Goal: Task Accomplishment & Management: Contribute content

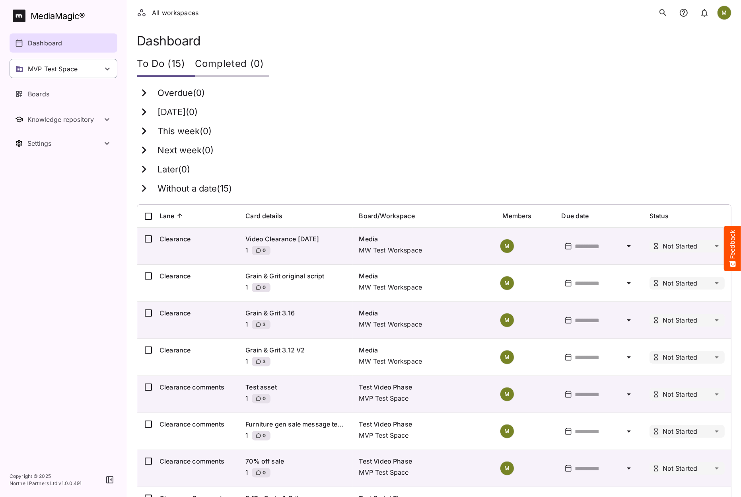
click at [60, 68] on p "MVP Test Space" at bounding box center [53, 69] width 50 height 10
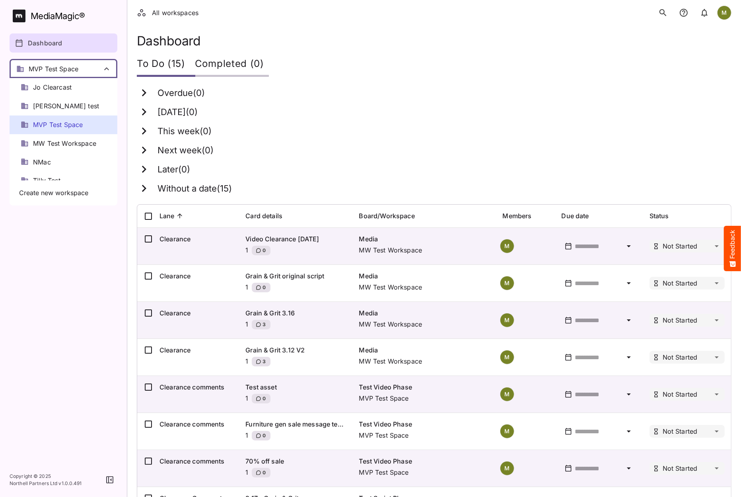
click at [60, 68] on div at bounding box center [370, 248] width 741 height 497
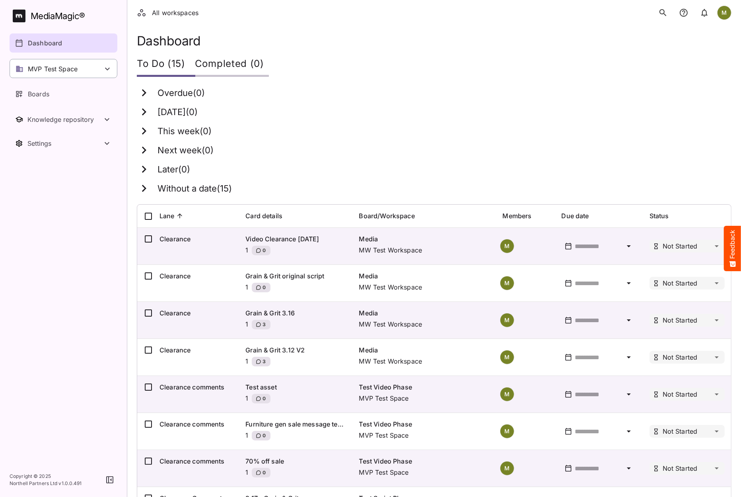
click at [53, 68] on p "MVP Test Space" at bounding box center [53, 69] width 50 height 10
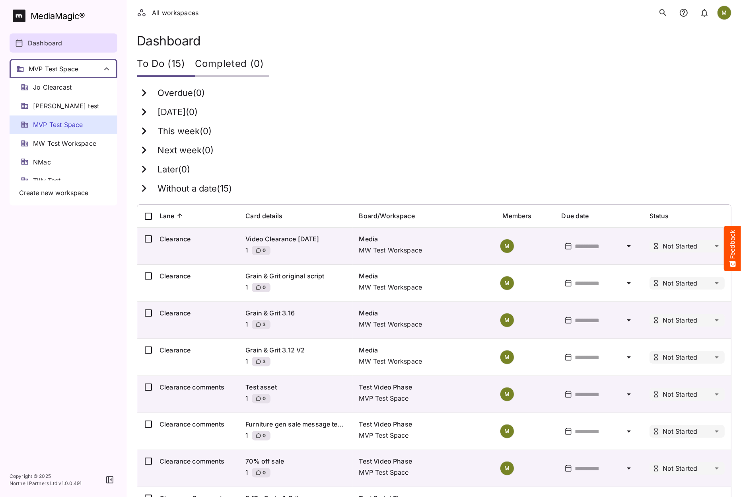
click at [56, 126] on span "MVP Test Space" at bounding box center [58, 124] width 50 height 9
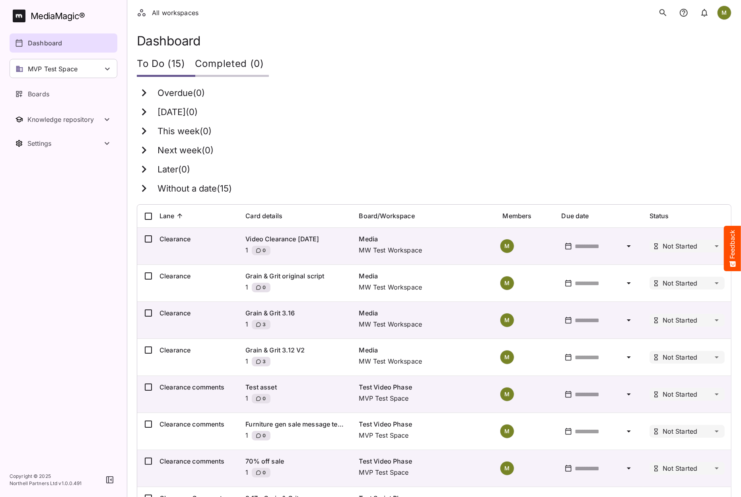
click at [78, 71] on div "MVP Test Space" at bounding box center [64, 68] width 108 height 19
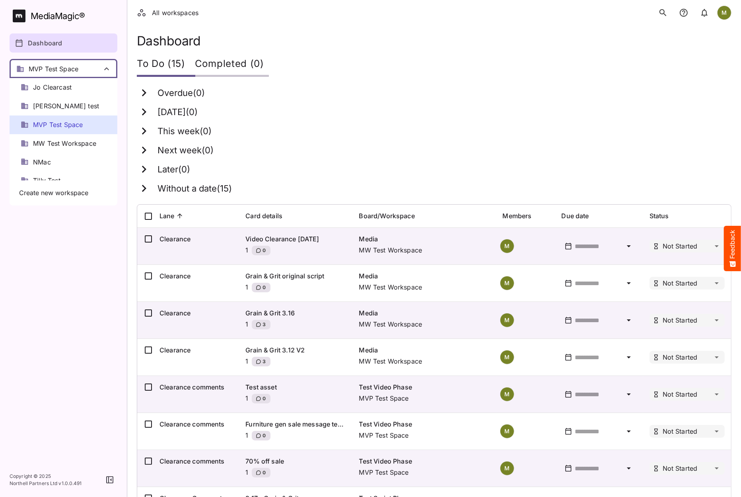
click at [78, 72] on div at bounding box center [370, 248] width 741 height 497
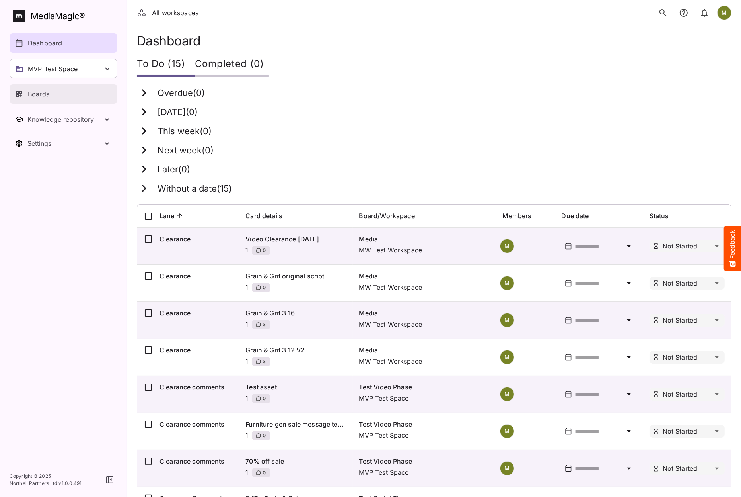
click at [48, 94] on p "Boards" at bounding box center [38, 94] width 21 height 10
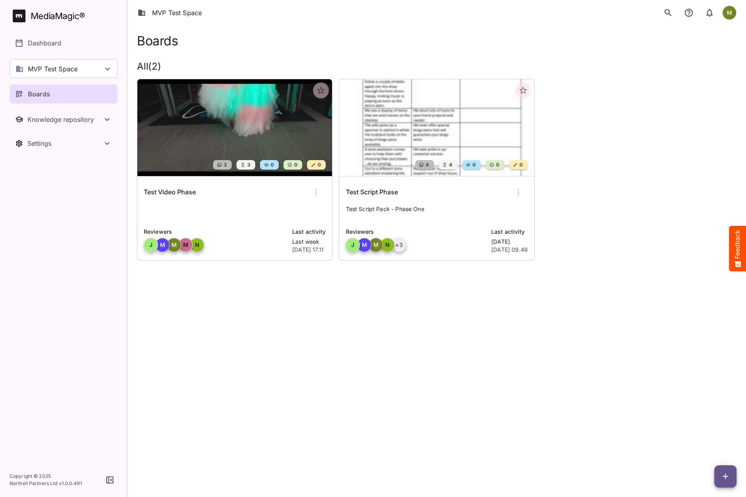
click at [404, 123] on img at bounding box center [436, 127] width 195 height 97
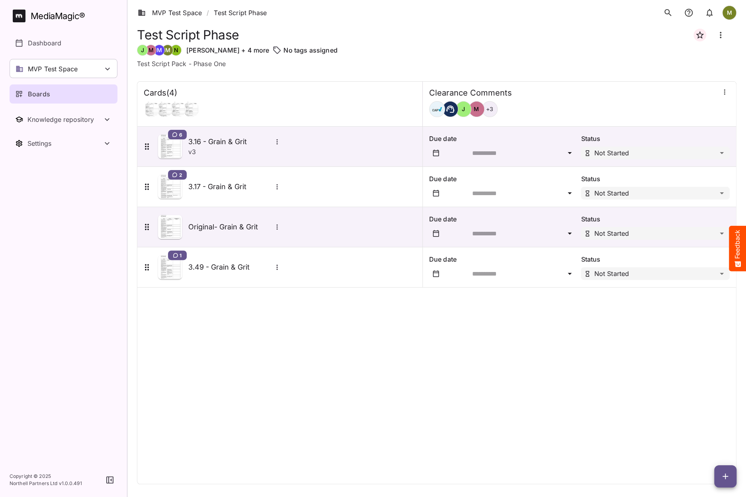
click at [724, 93] on icon "button" at bounding box center [724, 92] width 8 height 8
click at [675, 147] on p "Manage sidekicks" at bounding box center [682, 147] width 56 height 10
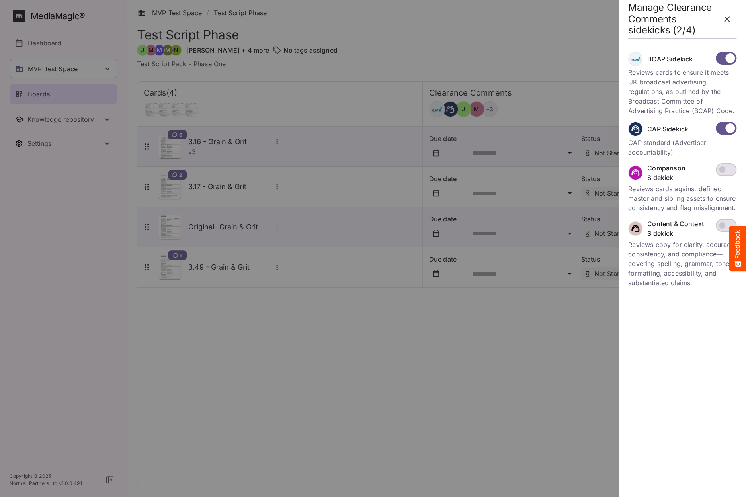
click at [731, 20] on icon "button" at bounding box center [727, 19] width 10 height 10
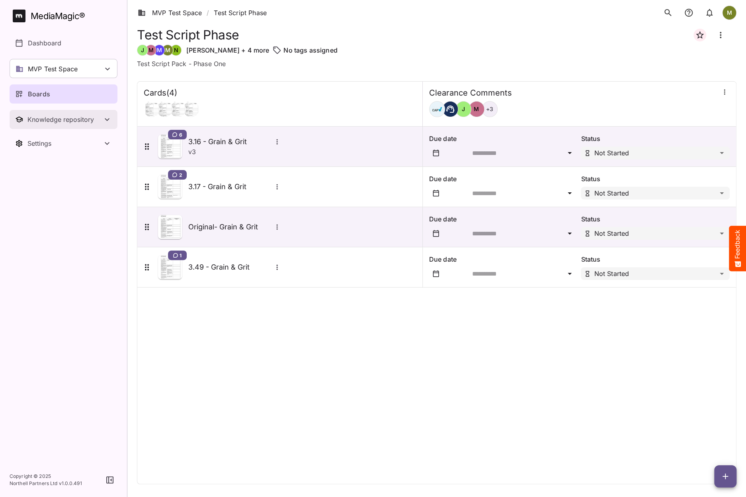
click at [55, 123] on div "Knowledge repository" at bounding box center [64, 119] width 75 height 8
click at [40, 140] on p "Dictionary" at bounding box center [43, 140] width 31 height 10
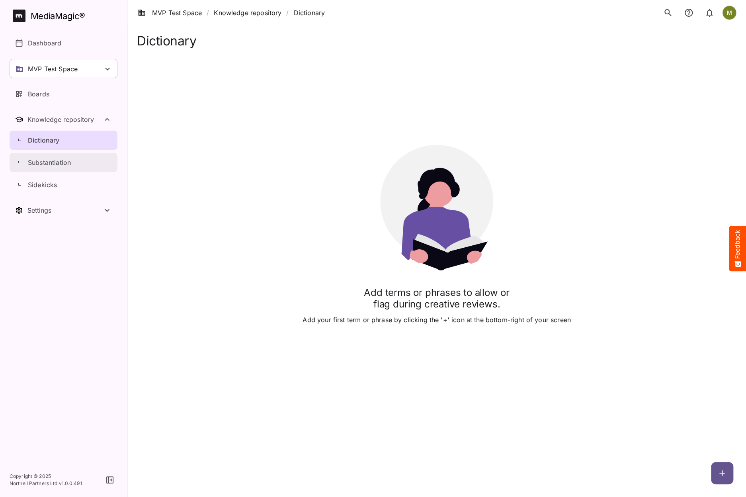
click at [43, 162] on p "Substantiation" at bounding box center [49, 163] width 43 height 10
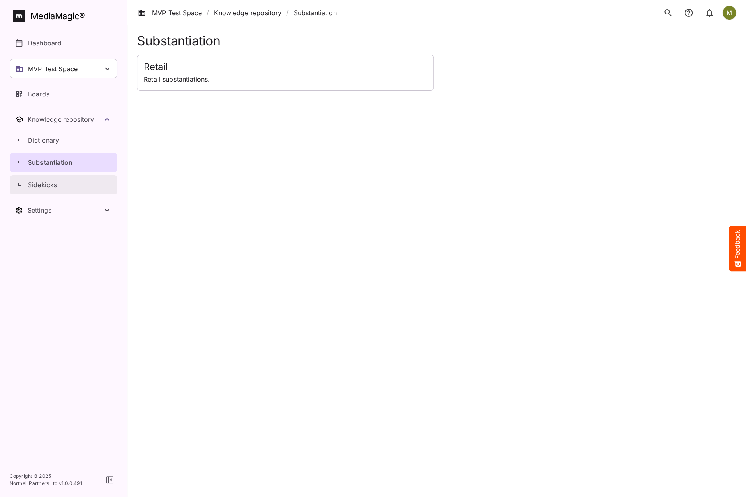
click at [42, 183] on p "Sidekicks" at bounding box center [42, 185] width 29 height 10
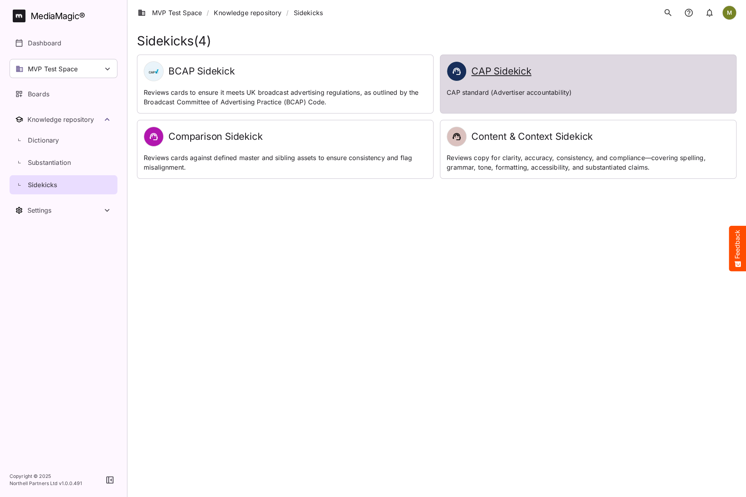
click at [487, 95] on p "CAP standard (Advertiser accountability)" at bounding box center [588, 93] width 283 height 10
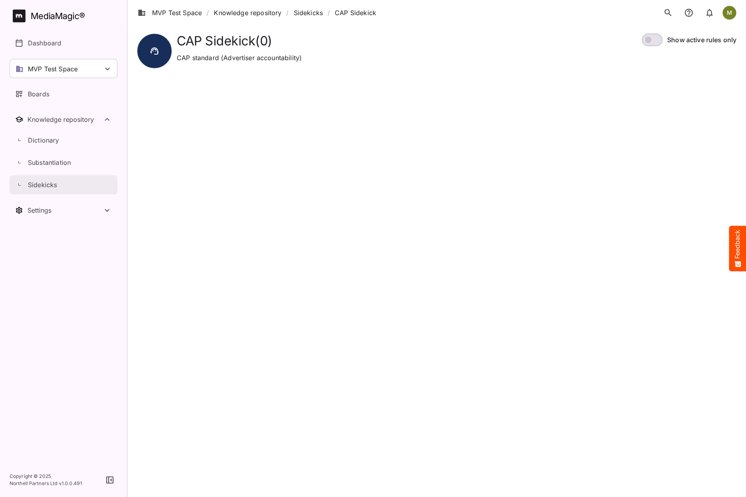
click at [40, 185] on p "Sidekicks" at bounding box center [42, 185] width 29 height 10
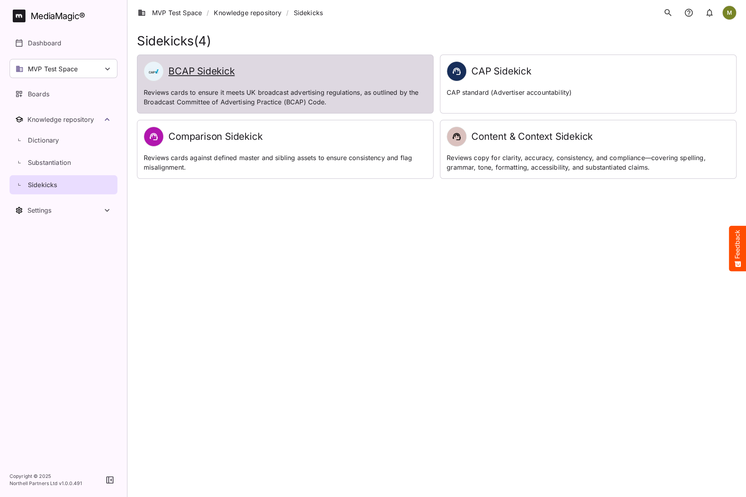
click at [178, 97] on p "Reviews cards to ensure it meets UK broadcast advertising regulations, as outli…" at bounding box center [285, 97] width 283 height 19
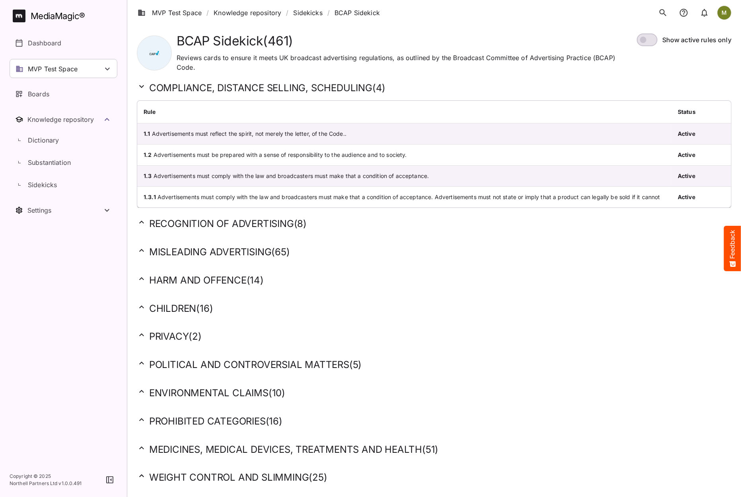
click at [196, 417] on h2 "PROHIBITED CATEGORIES ( 16 )" at bounding box center [434, 421] width 595 height 12
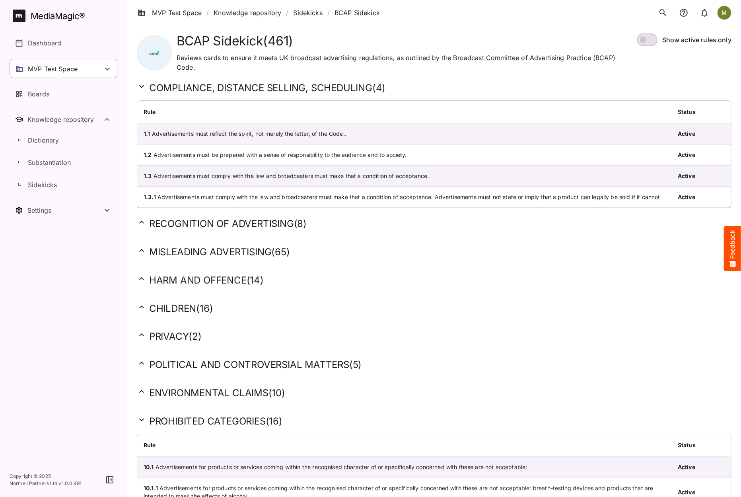
click at [49, 70] on p "MVP Test Space" at bounding box center [53, 69] width 50 height 10
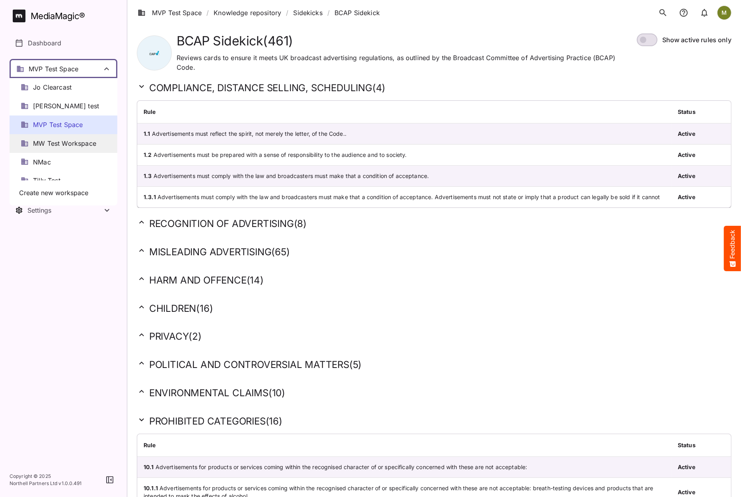
click at [48, 144] on span "MW Test Workspace" at bounding box center [64, 143] width 63 height 9
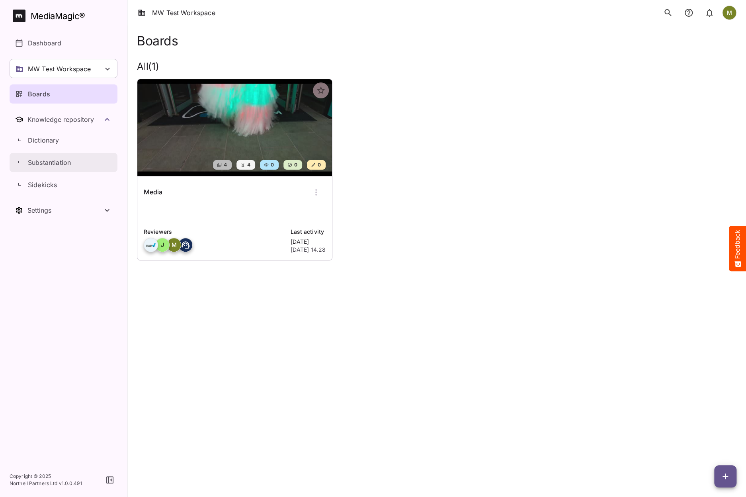
click at [43, 164] on p "Substantiation" at bounding box center [49, 163] width 43 height 10
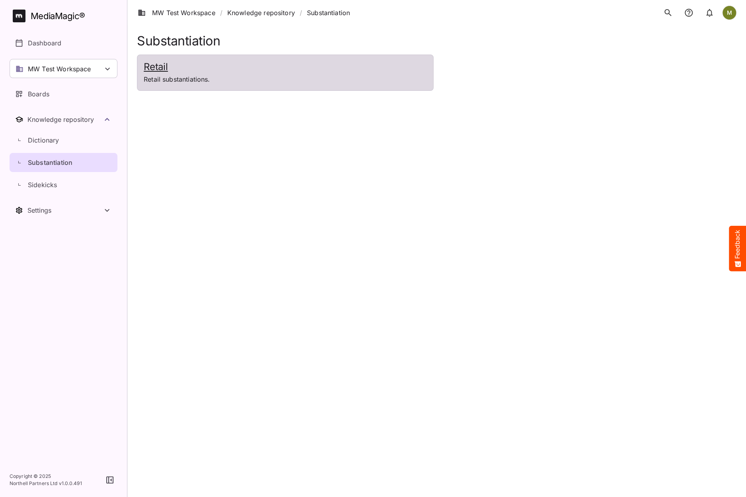
click at [215, 69] on h2 "Retail" at bounding box center [285, 67] width 283 height 12
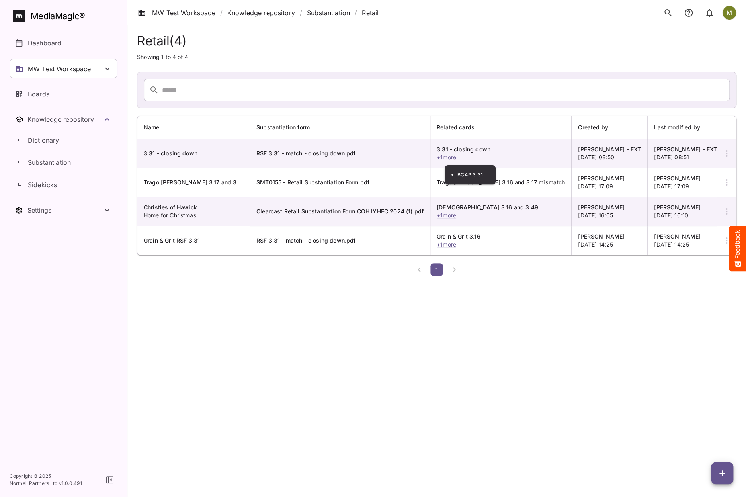
click at [456, 158] on span "+ 1 more" at bounding box center [446, 157] width 19 height 7
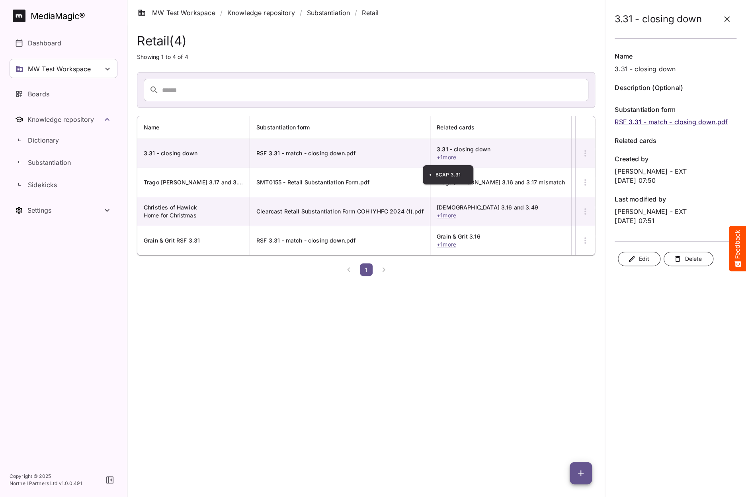
click at [452, 156] on span "+ 1 more" at bounding box center [446, 157] width 19 height 7
click at [450, 156] on span "+ 1 more" at bounding box center [446, 157] width 19 height 7
drag, startPoint x: 450, startPoint y: 156, endPoint x: 439, endPoint y: 158, distance: 11.3
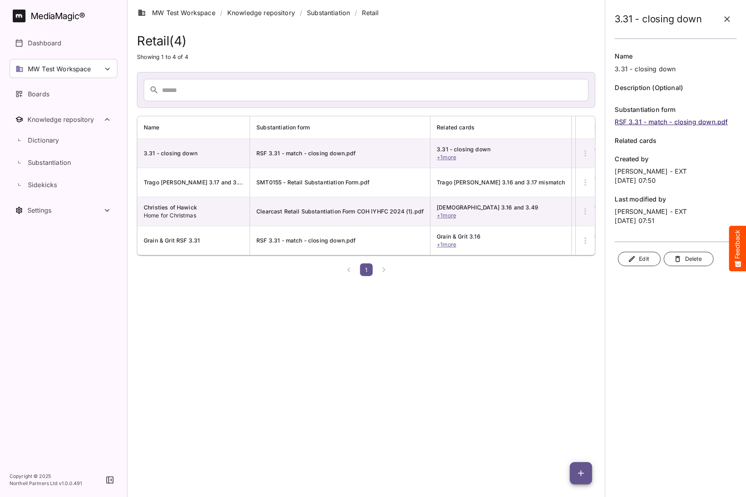
click at [439, 158] on span "+ 1 more" at bounding box center [446, 157] width 19 height 7
click at [443, 279] on html "3.31 - closing down Name 3.31 - closing down Description (Optional) Substantiat…" at bounding box center [373, 139] width 746 height 279
click at [39, 68] on p "MW Test Workspace" at bounding box center [59, 69] width 63 height 10
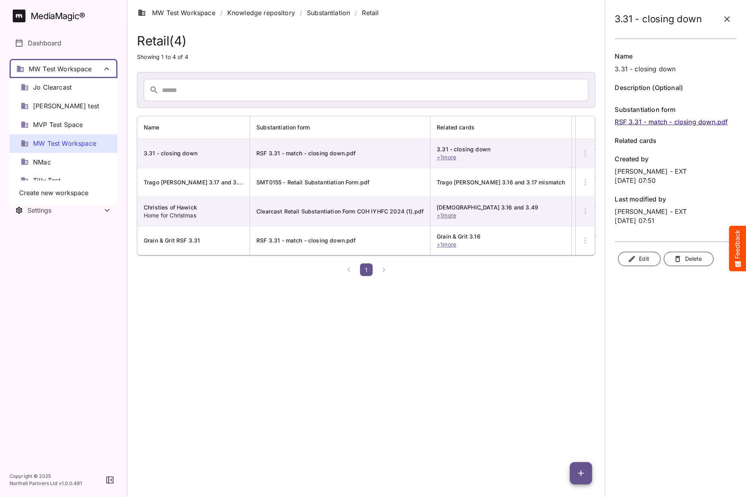
click at [39, 68] on div at bounding box center [373, 248] width 746 height 497
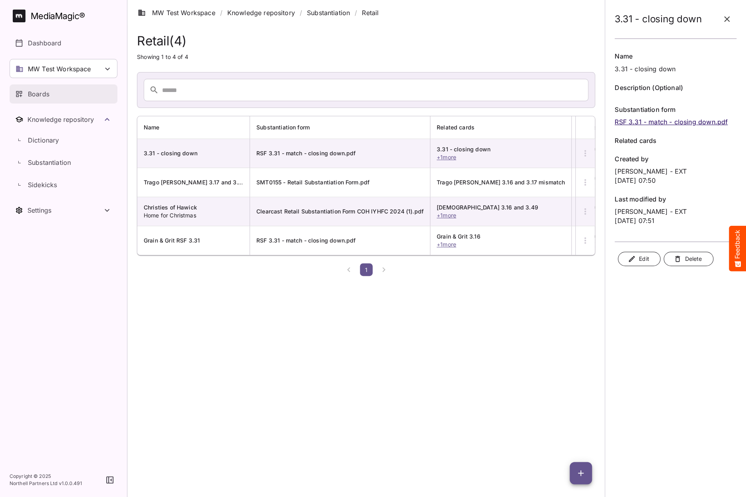
click at [35, 94] on p "Boards" at bounding box center [38, 94] width 21 height 10
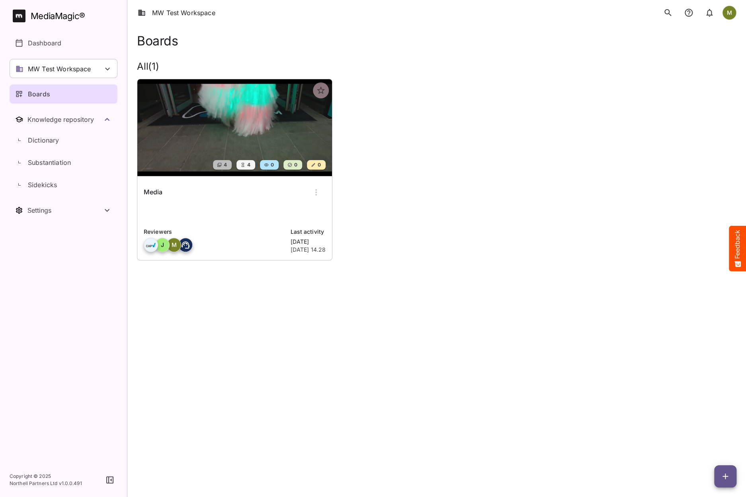
click at [205, 125] on img at bounding box center [234, 127] width 195 height 97
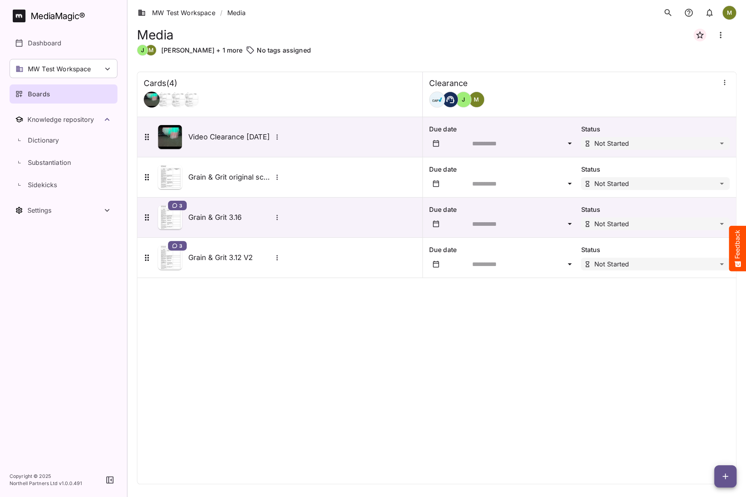
click at [725, 476] on icon "button" at bounding box center [725, 476] width 6 height 6
click at [705, 424] on p "Add new card" at bounding box center [705, 425] width 43 height 10
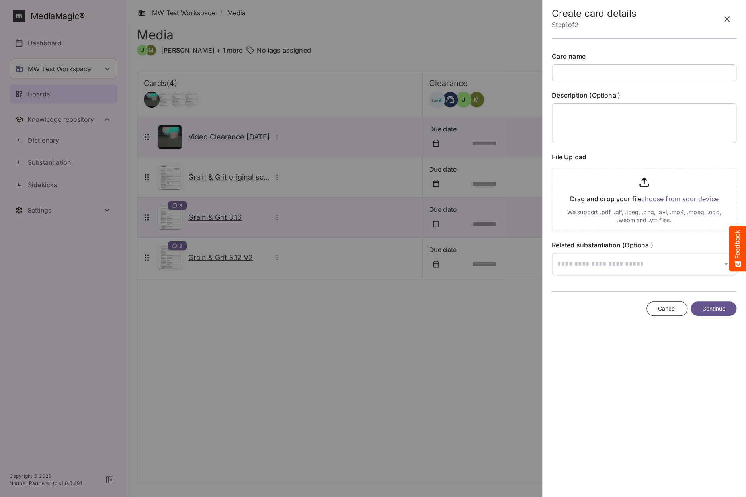
click at [563, 70] on input "text" at bounding box center [644, 72] width 185 height 17
click at [659, 199] on input "file" at bounding box center [644, 198] width 185 height 66
click at [602, 73] on input "**********" at bounding box center [644, 72] width 185 height 17
type input "**********"
click at [654, 197] on input "file" at bounding box center [644, 198] width 185 height 66
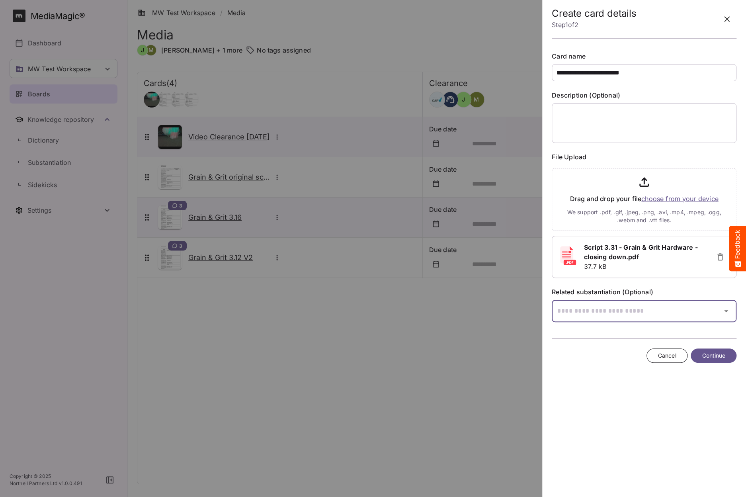
click at [640, 315] on div "MW Test Workspace / Media M MediaMagic ® Dashboard MW Test Workspace Jo Clearca…" at bounding box center [373, 246] width 746 height 493
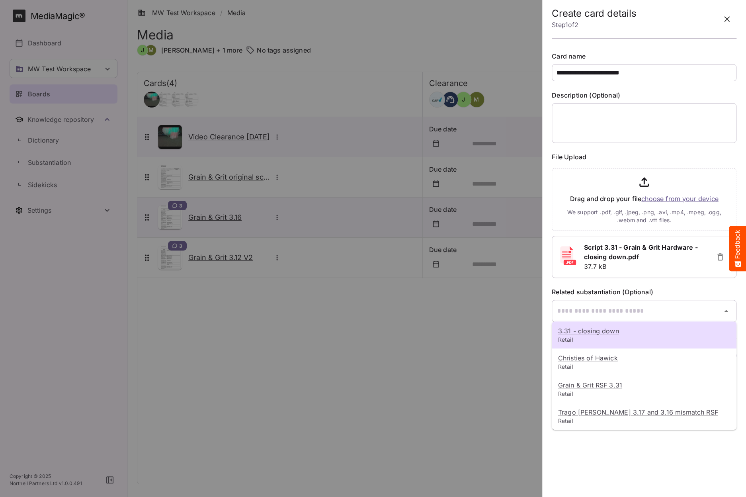
click at [598, 331] on u "3.31 - closing down" at bounding box center [588, 331] width 61 height 8
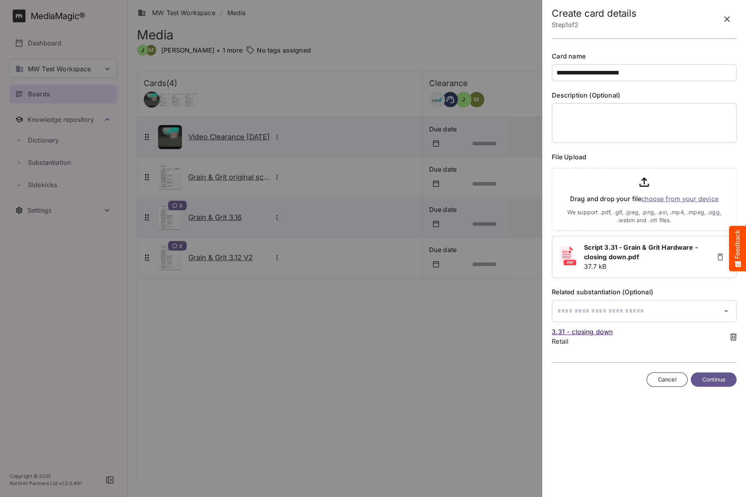
click at [554, 331] on p "3.31 - closing down" at bounding box center [639, 332] width 174 height 10
click at [704, 376] on span "Continue" at bounding box center [713, 379] width 23 height 10
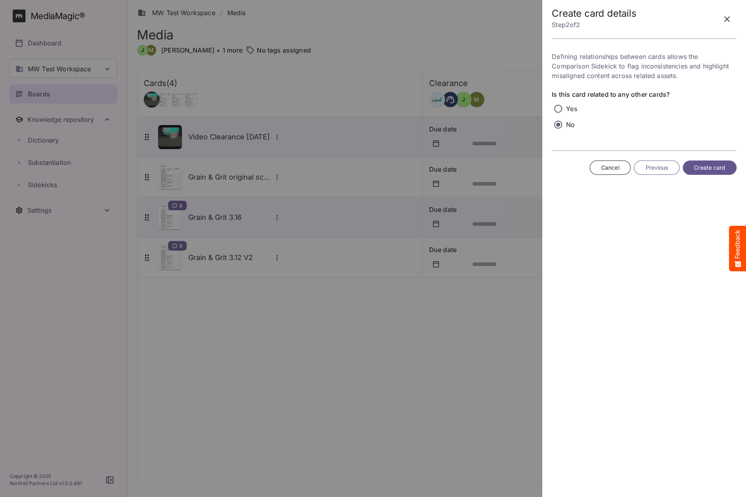
click at [694, 168] on span "Create card" at bounding box center [709, 168] width 31 height 10
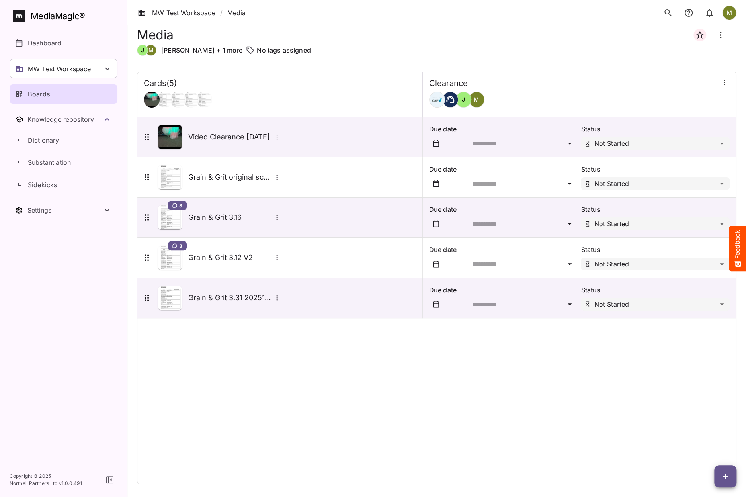
click at [725, 84] on icon "button" at bounding box center [724, 82] width 8 height 8
click at [661, 135] on p "Manage sidekicks" at bounding box center [682, 137] width 56 height 10
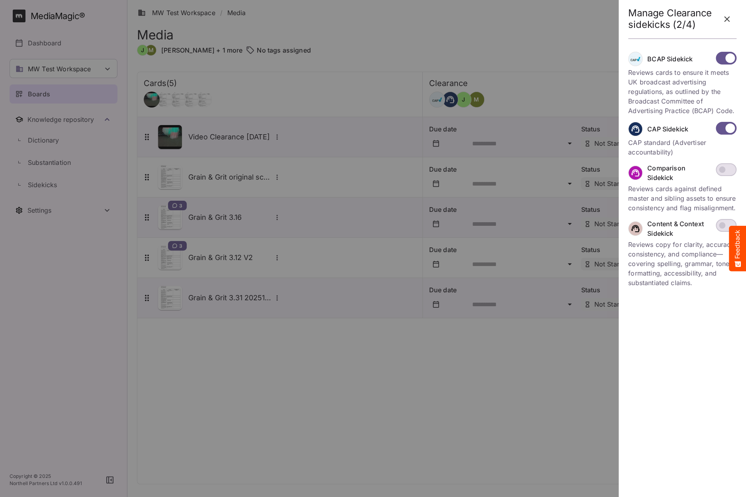
click at [729, 18] on icon "button" at bounding box center [727, 19] width 10 height 10
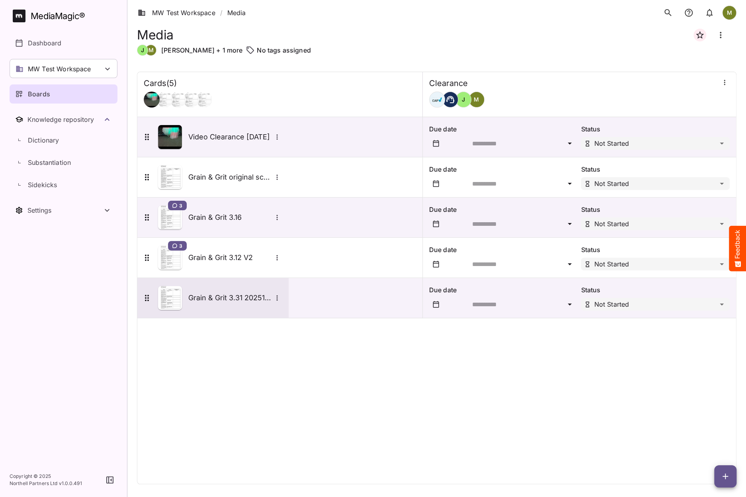
click at [169, 295] on img at bounding box center [170, 298] width 24 height 24
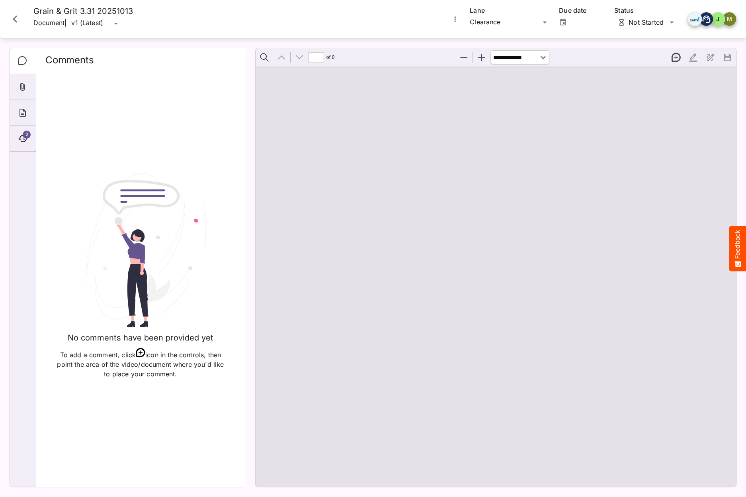
type input "*"
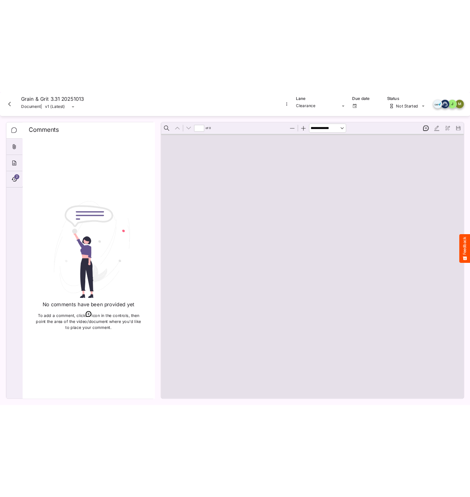
scroll to position [4, 0]
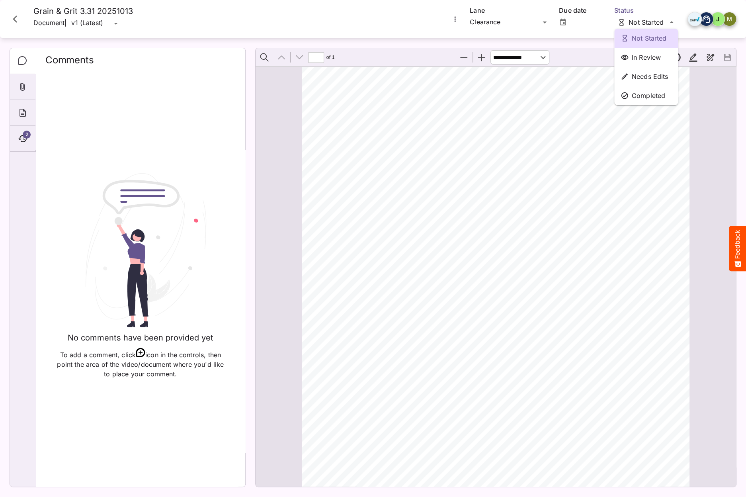
click at [655, 20] on div "Not Started In Review Needs Edits Completed MW Test Workspace / Media M MediaMa…" at bounding box center [373, 246] width 746 height 493
click at [19, 134] on icon "Timeline" at bounding box center [23, 139] width 10 height 10
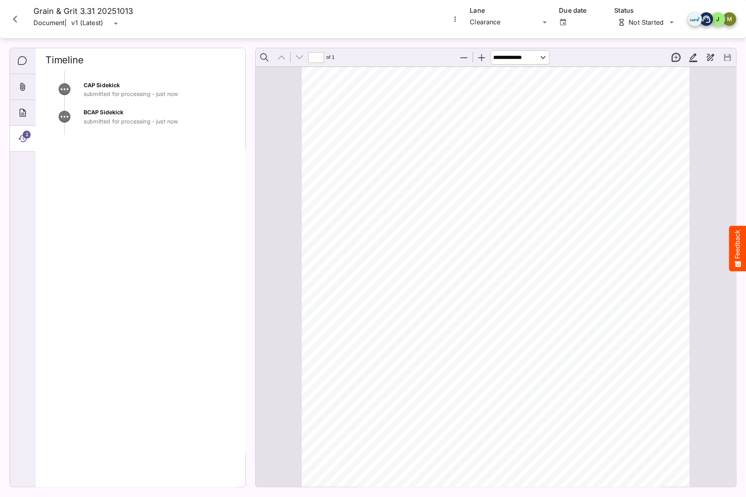
click at [24, 133] on span "2" at bounding box center [27, 135] width 8 height 8
click at [20, 113] on icon "About" at bounding box center [23, 113] width 10 height 10
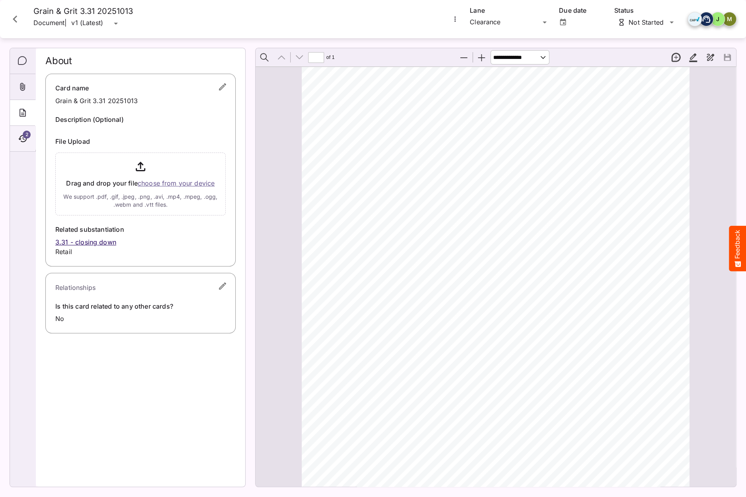
click at [23, 138] on icon "Timeline" at bounding box center [23, 139] width 10 height 10
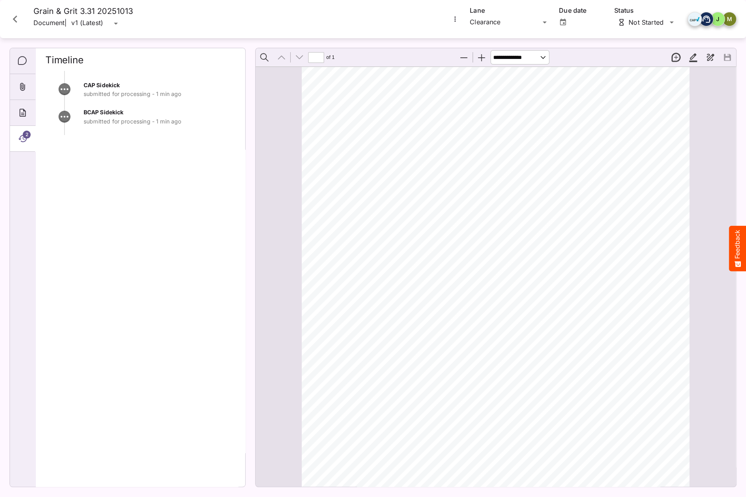
click at [23, 138] on icon "Timeline" at bounding box center [23, 139] width 10 height 10
click at [24, 139] on icon "Timeline" at bounding box center [23, 139] width 10 height 10
click at [25, 139] on icon "Timeline" at bounding box center [23, 139] width 10 height 10
click at [23, 138] on icon "Timeline" at bounding box center [22, 138] width 8 height 7
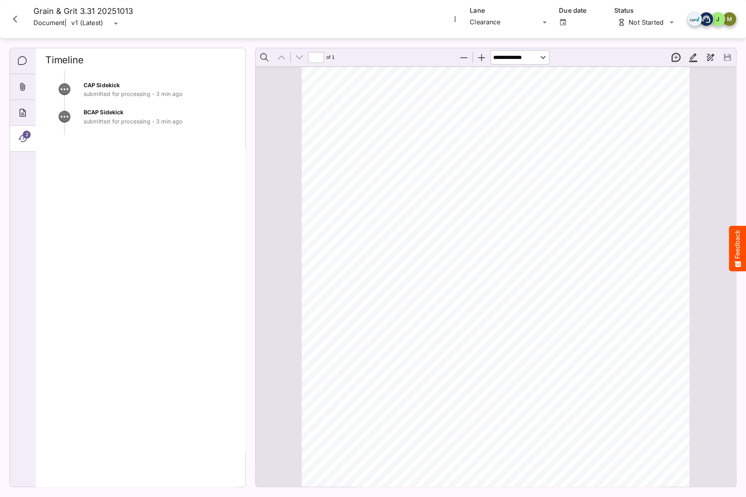
click at [23, 138] on icon "Timeline" at bounding box center [22, 138] width 8 height 7
click at [23, 139] on icon "Timeline" at bounding box center [23, 139] width 10 height 10
click at [24, 139] on icon "Timeline" at bounding box center [23, 139] width 10 height 10
click at [25, 131] on span "2" at bounding box center [27, 135] width 8 height 8
click at [25, 135] on span "2" at bounding box center [27, 135] width 8 height 8
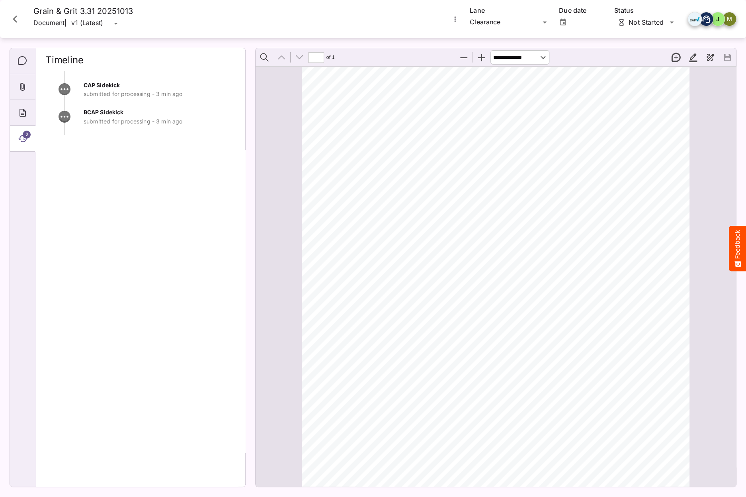
click at [25, 135] on span "2" at bounding box center [27, 135] width 8 height 8
click at [26, 134] on span "2" at bounding box center [27, 135] width 8 height 8
click at [27, 134] on span "2" at bounding box center [27, 135] width 8 height 8
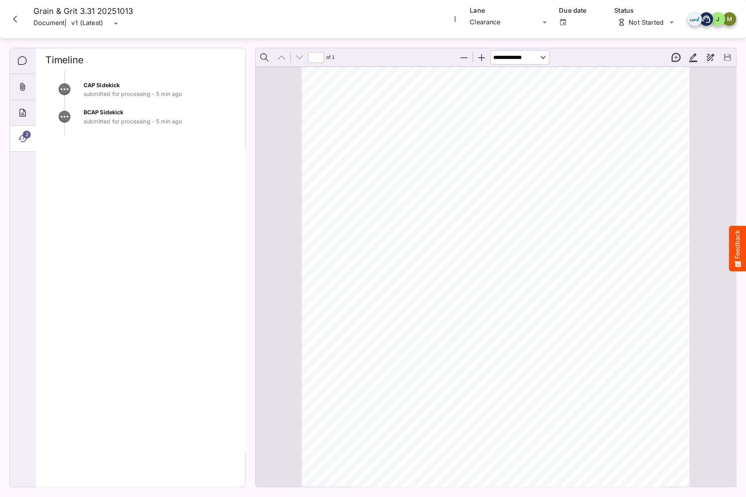
click at [19, 19] on icon "Close card" at bounding box center [15, 19] width 14 height 14
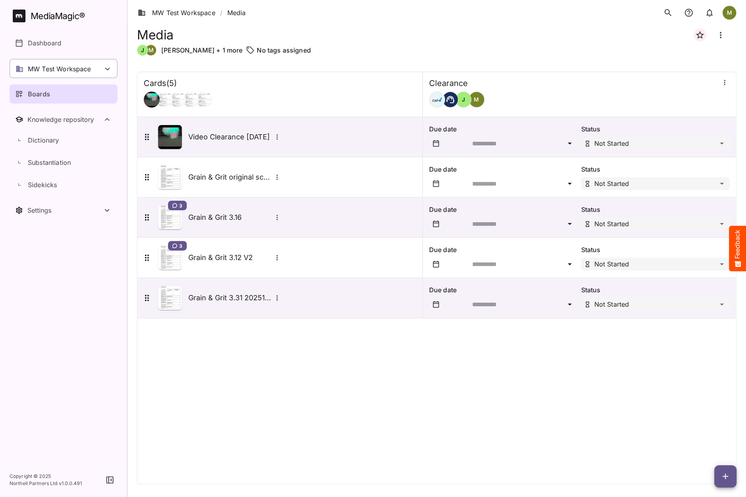
click at [47, 69] on p "MW Test Workspace" at bounding box center [59, 69] width 63 height 10
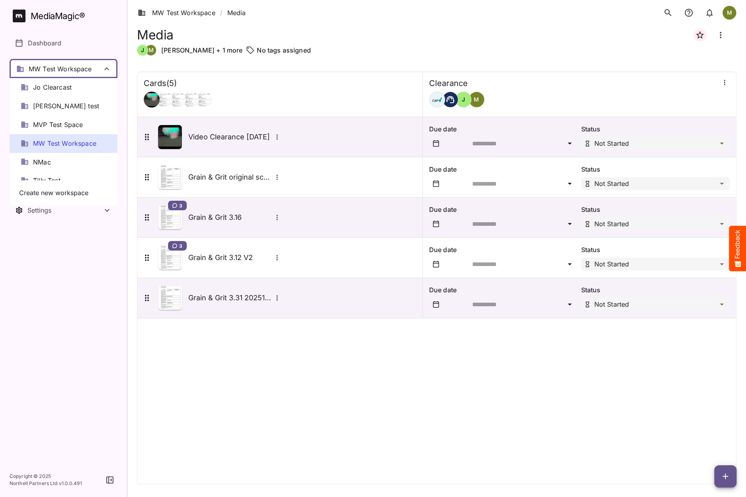
click at [47, 69] on div at bounding box center [373, 248] width 746 height 497
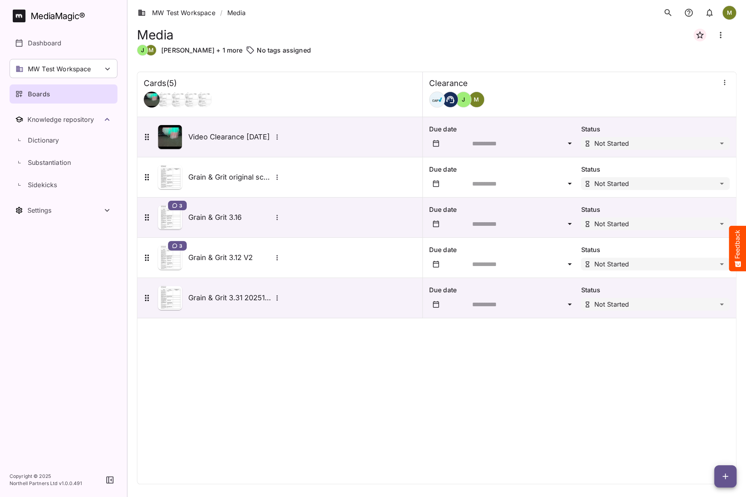
click at [45, 92] on p "Boards" at bounding box center [39, 94] width 22 height 10
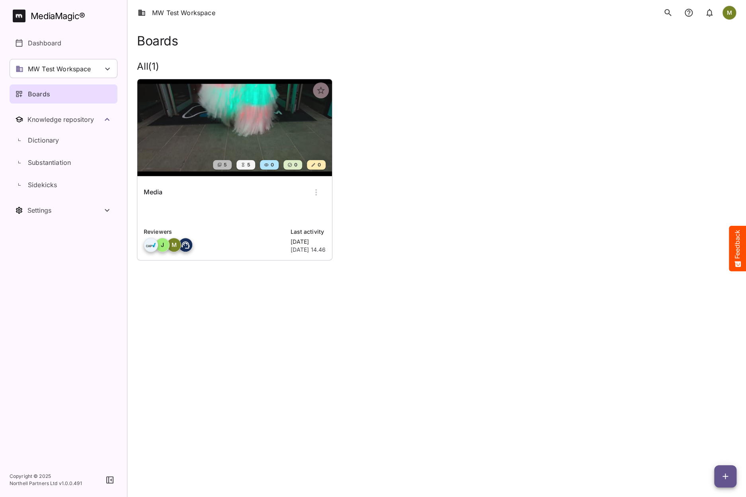
click at [193, 193] on div "Media" at bounding box center [235, 192] width 182 height 19
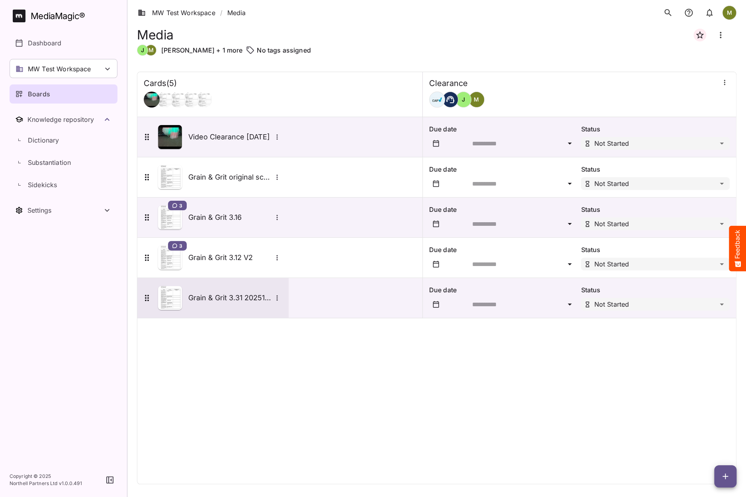
click at [172, 302] on img at bounding box center [170, 298] width 24 height 24
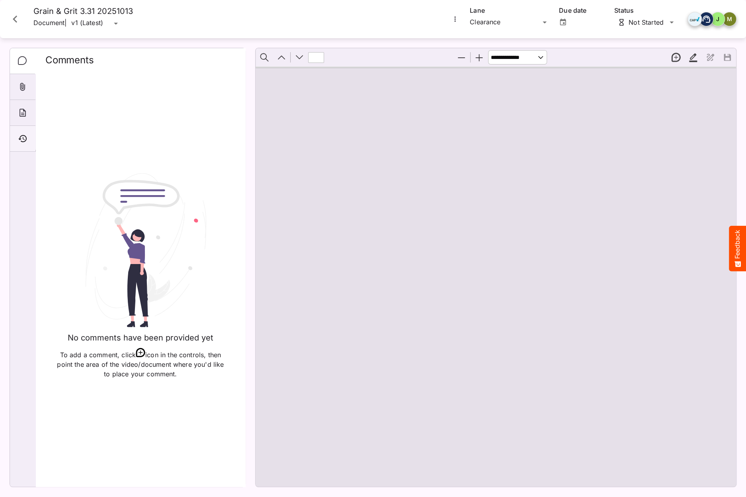
click at [21, 137] on icon "Timeline" at bounding box center [23, 139] width 10 height 10
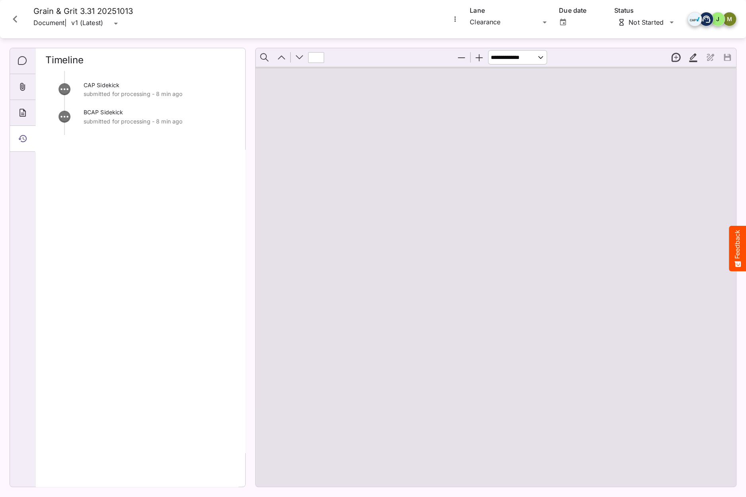
click at [96, 94] on p "submitted for processing - 8 min ago" at bounding box center [160, 94] width 152 height 8
click at [96, 123] on p "submitted for processing - 8 min ago" at bounding box center [160, 121] width 152 height 8
click at [27, 112] on div "About" at bounding box center [22, 113] width 25 height 26
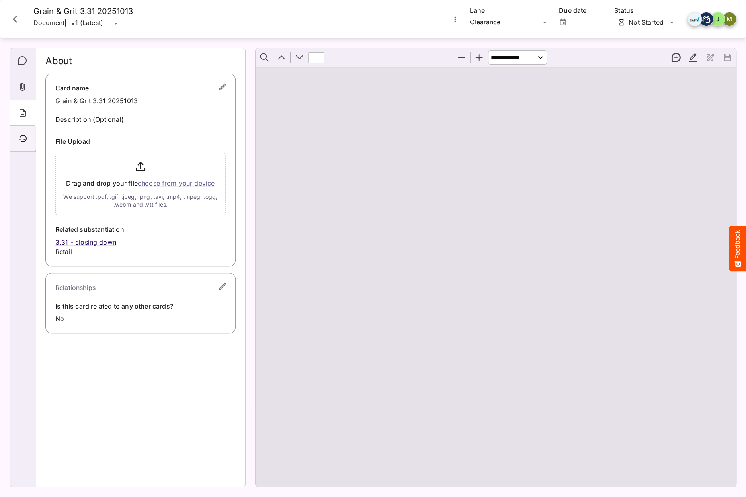
click at [22, 142] on icon "Timeline" at bounding box center [23, 139] width 10 height 10
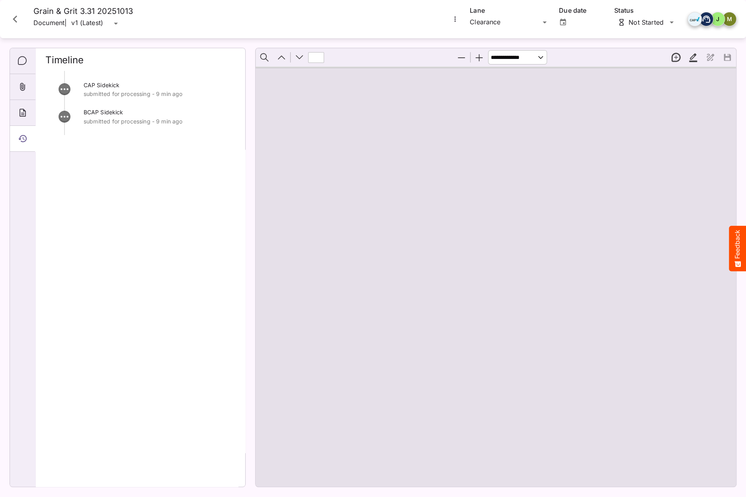
click at [21, 140] on icon "Timeline" at bounding box center [22, 138] width 8 height 7
click at [22, 135] on icon "Timeline" at bounding box center [22, 138] width 8 height 7
click at [88, 168] on div "CAP Sidekick submitted for processing - 11 min ago BCAP Sidekick submitted for …" at bounding box center [140, 275] width 190 height 409
click at [25, 138] on icon "Timeline" at bounding box center [22, 138] width 8 height 7
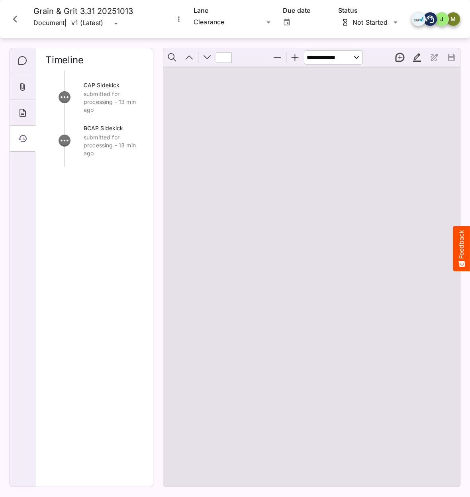
click at [19, 138] on icon "Timeline" at bounding box center [22, 138] width 8 height 7
click at [14, 19] on icon "Close card" at bounding box center [15, 19] width 4 height 7
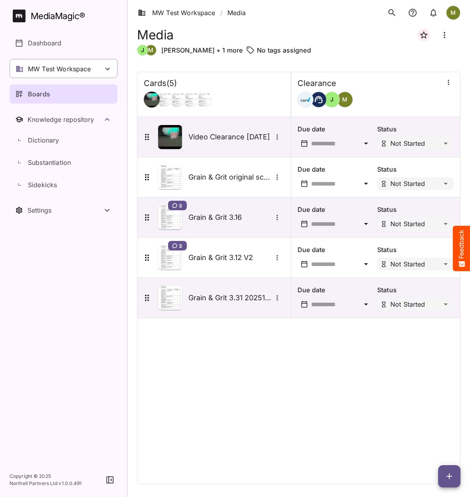
click at [34, 68] on p "MW Test Workspace" at bounding box center [59, 69] width 63 height 10
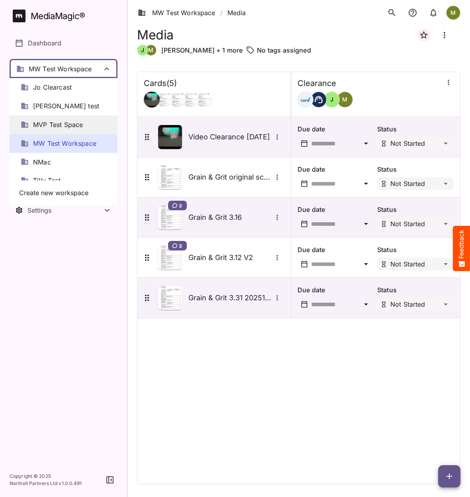
click at [43, 125] on span "MVP Test Space" at bounding box center [58, 124] width 50 height 9
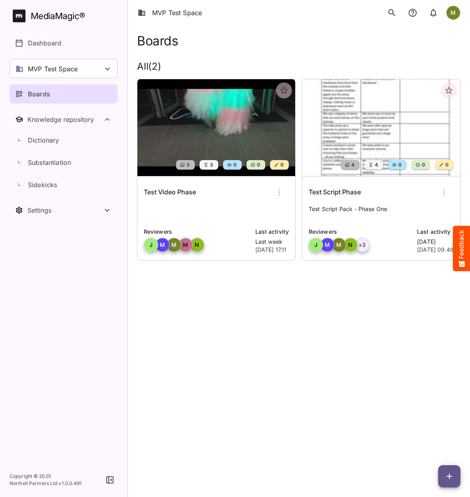
click at [369, 125] on img at bounding box center [381, 127] width 158 height 97
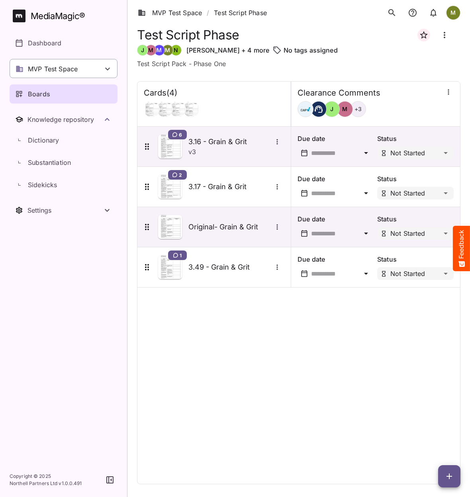
click at [35, 68] on p "MVP Test Space" at bounding box center [53, 69] width 50 height 10
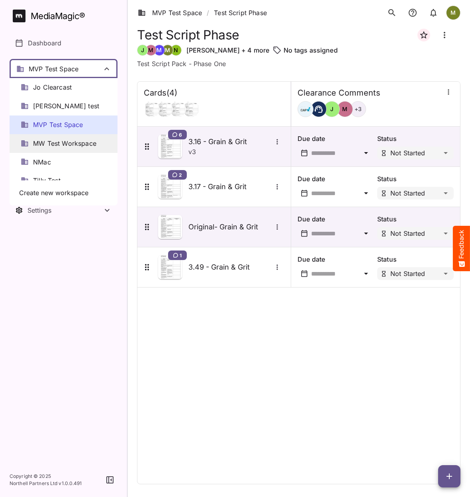
click at [47, 145] on span "MW Test Workspace" at bounding box center [64, 143] width 63 height 9
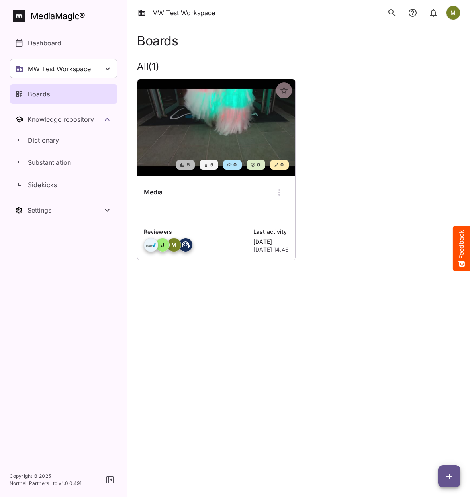
click at [183, 133] on img at bounding box center [216, 127] width 158 height 97
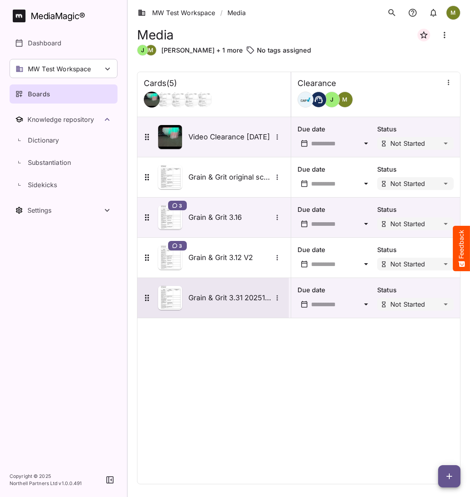
click at [197, 299] on h5 "Grain & Grit 3.31 20251013" at bounding box center [230, 298] width 84 height 10
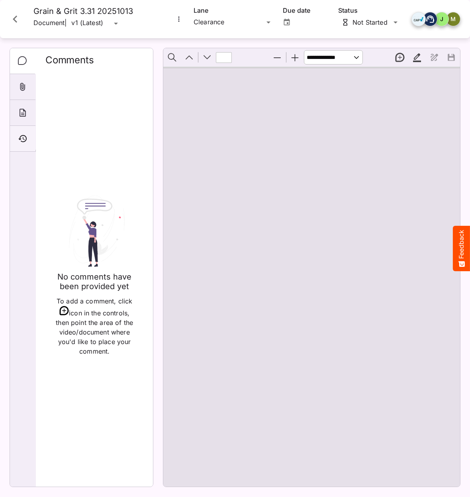
click at [21, 138] on icon "Timeline" at bounding box center [23, 139] width 10 height 10
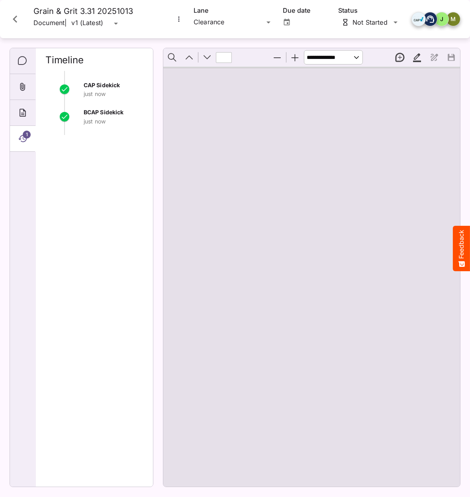
click at [27, 137] on span "1" at bounding box center [27, 135] width 8 height 8
click at [21, 111] on icon "About" at bounding box center [23, 113] width 10 height 10
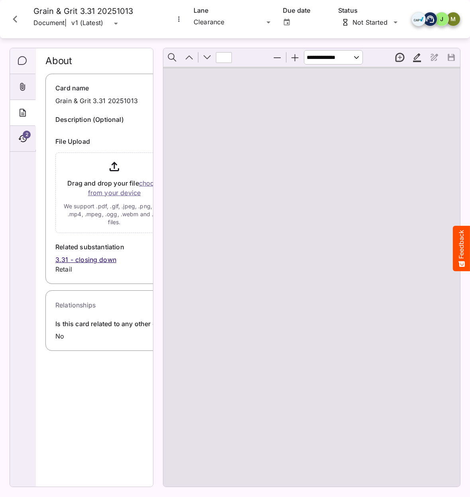
click at [18, 62] on icon "Comments" at bounding box center [22, 60] width 9 height 9
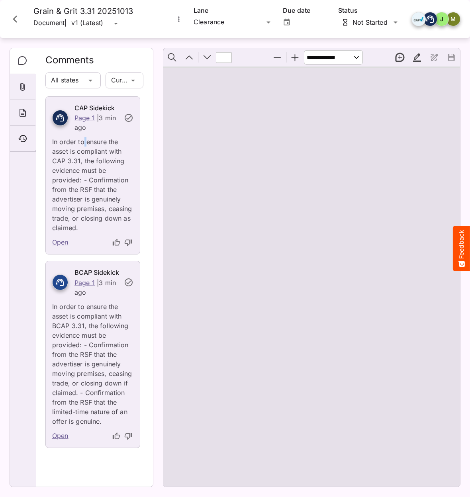
click at [84, 146] on p "In order to ensure the asset is compliant with CAP 3.31, the following evidence…" at bounding box center [92, 182] width 81 height 100
click at [62, 242] on link "Open" at bounding box center [60, 242] width 16 height 10
